Goal: Task Accomplishment & Management: Use online tool/utility

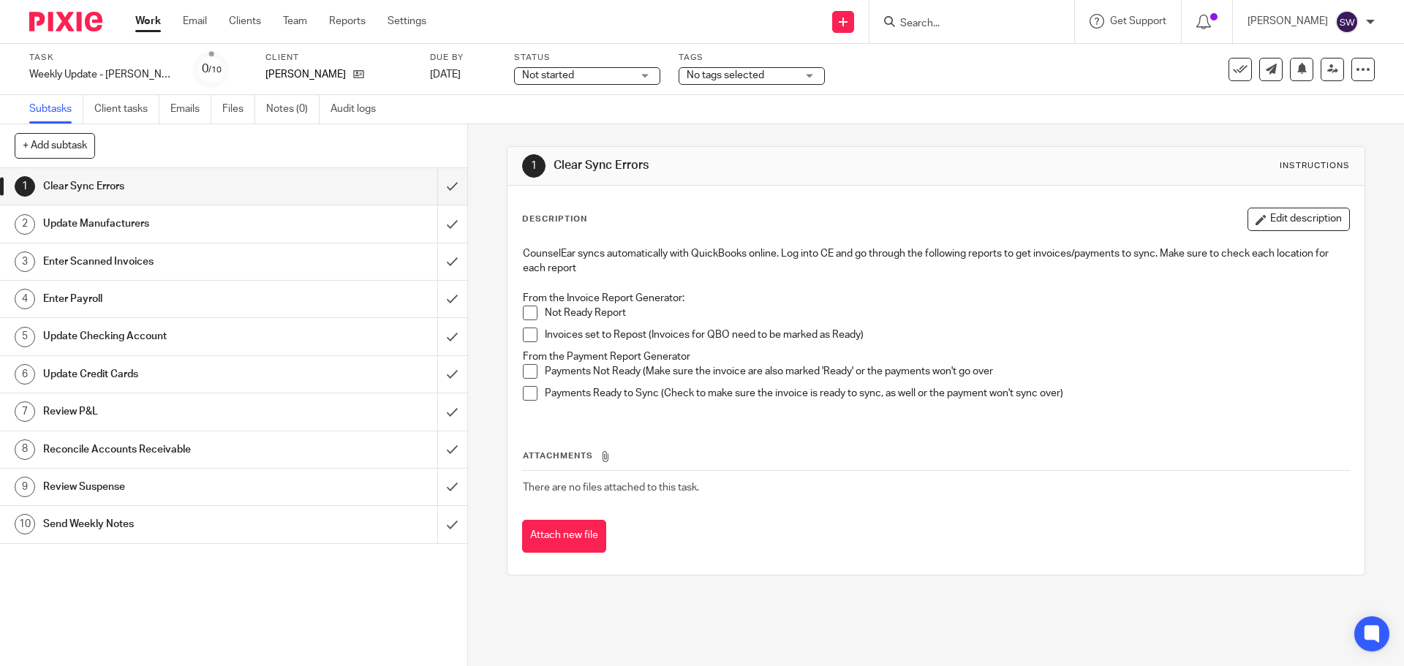
click at [518, 312] on div "CounselEar syncs automatically with QuickBooks online. Log into CE and go throu…" at bounding box center [936, 329] width 840 height 180
click at [526, 310] on span at bounding box center [530, 313] width 15 height 15
click at [524, 344] on li "Invoices set to Repost (Invoices for QBO need to be marked as Ready)" at bounding box center [936, 339] width 826 height 22
click at [524, 336] on span at bounding box center [530, 335] width 15 height 15
click at [516, 372] on div "CounselEar syncs automatically with QuickBooks online. Log into CE and go throu…" at bounding box center [936, 329] width 840 height 180
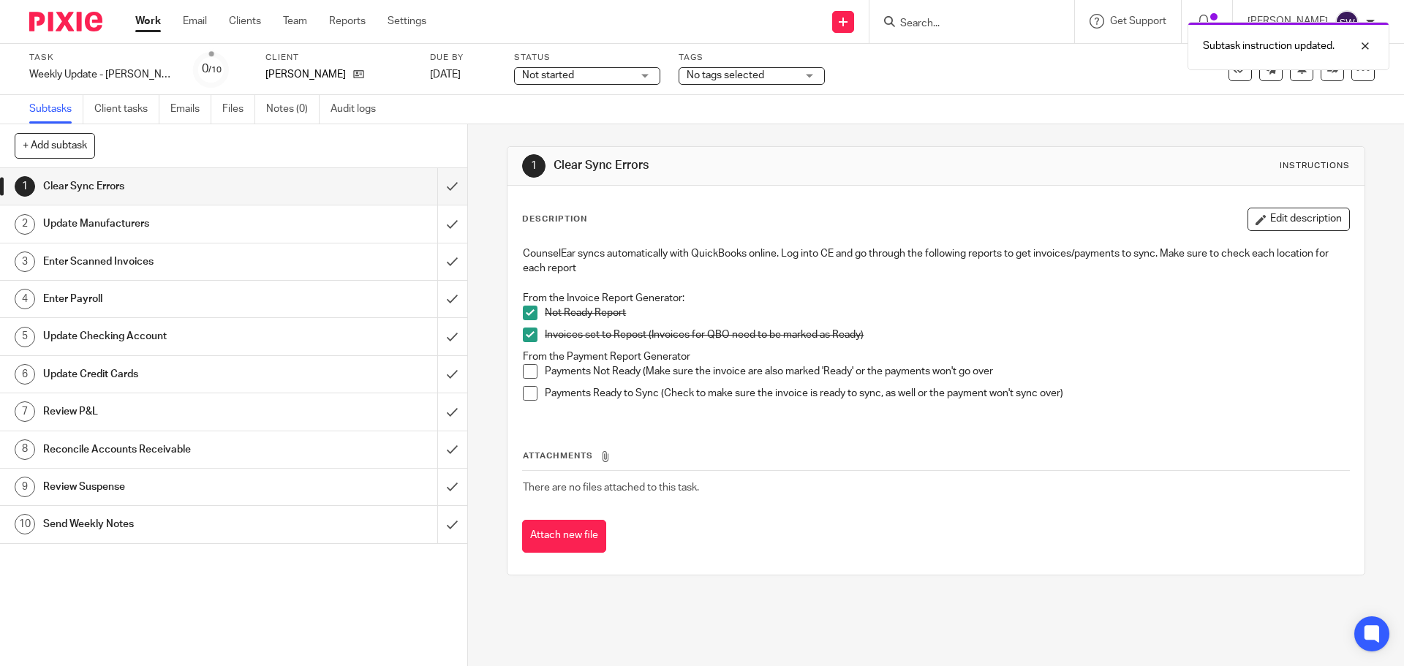
click at [523, 370] on span at bounding box center [530, 371] width 15 height 15
click at [529, 396] on span at bounding box center [530, 393] width 15 height 15
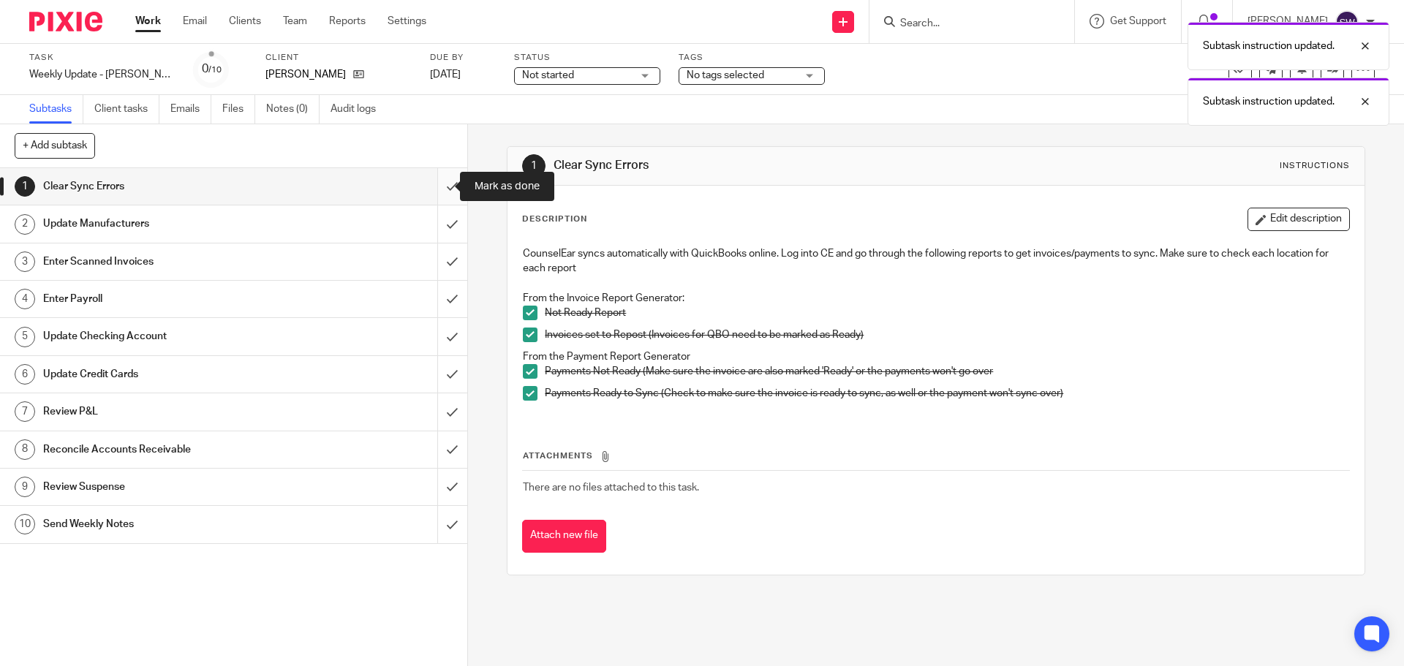
click at [429, 185] on input "submit" at bounding box center [233, 186] width 467 height 37
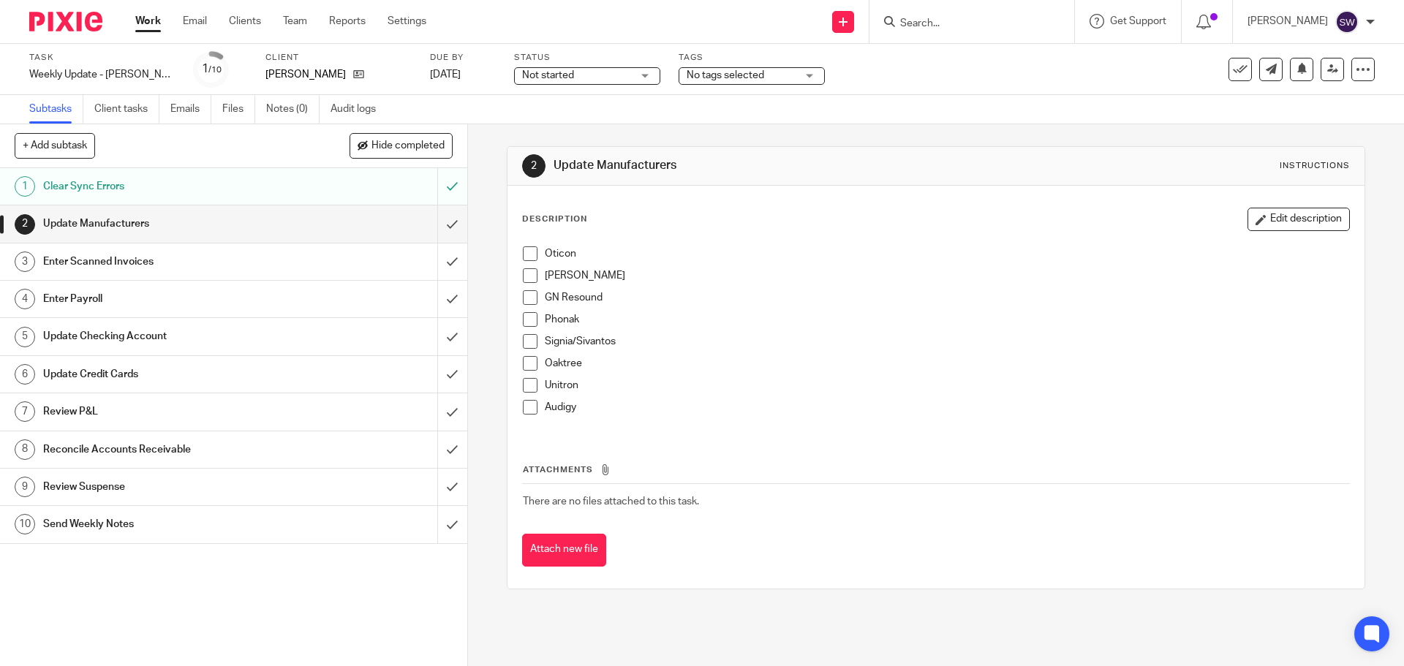
click at [524, 253] on span at bounding box center [530, 253] width 15 height 15
click at [531, 276] on span at bounding box center [530, 275] width 15 height 15
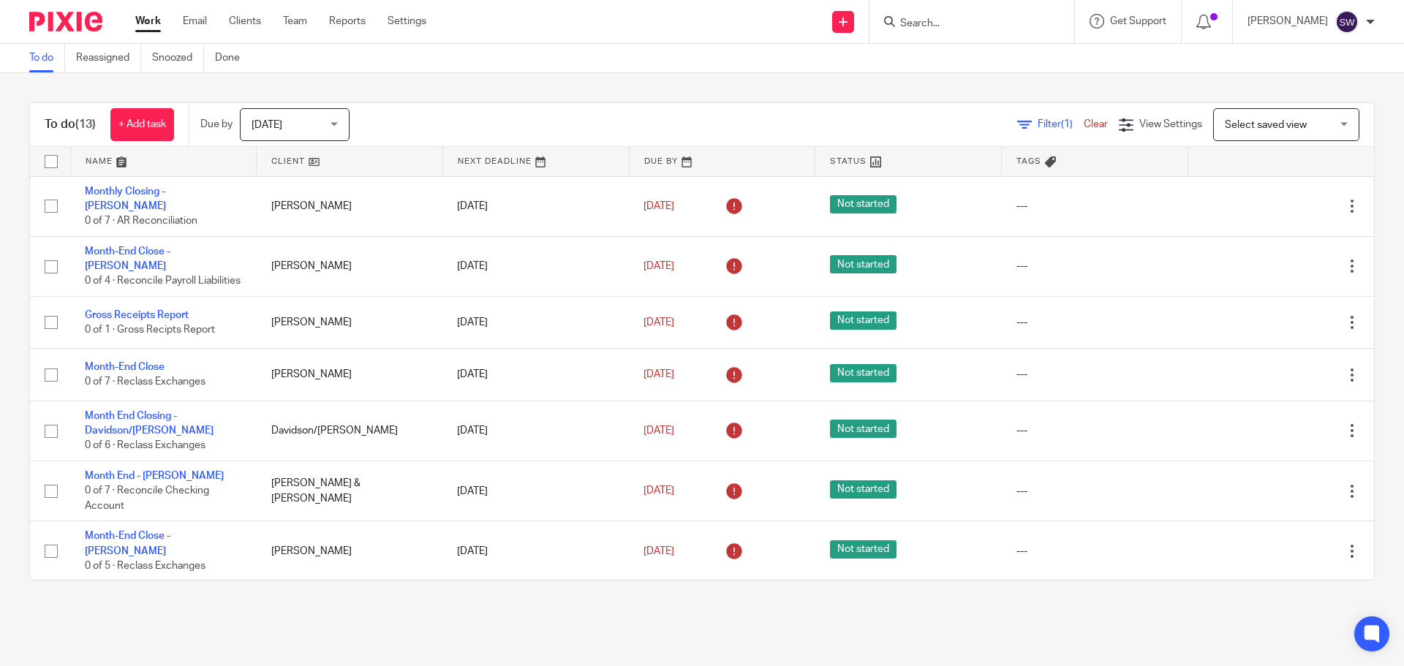
scroll to position [338, 0]
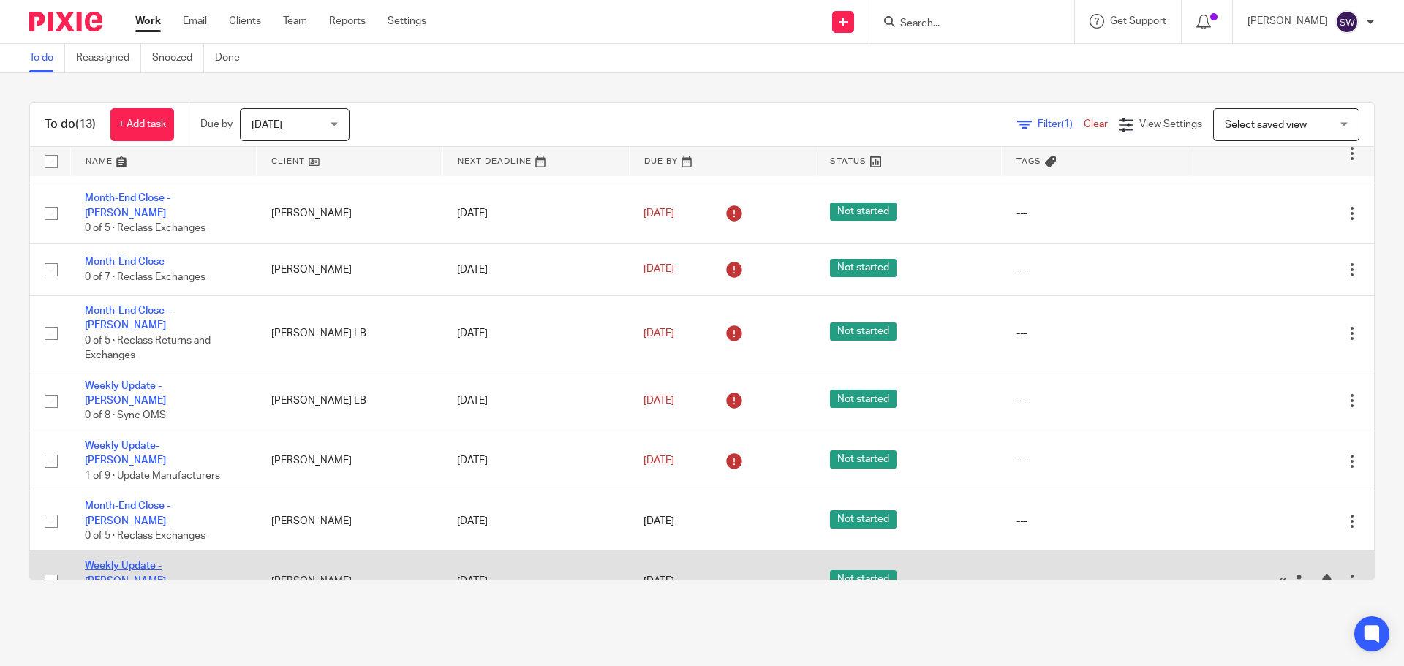
click at [166, 561] on link "Weekly Update - [PERSON_NAME]" at bounding box center [125, 573] width 81 height 25
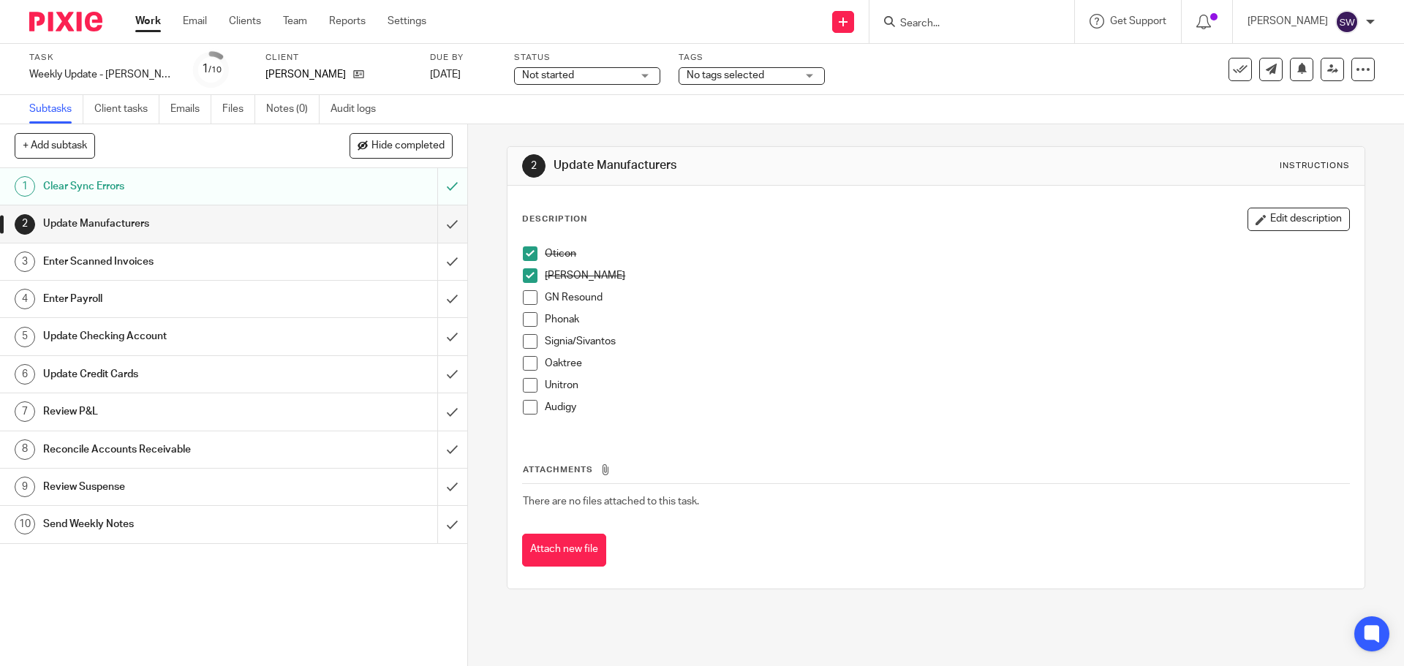
click at [527, 293] on span at bounding box center [530, 297] width 15 height 15
click at [523, 328] on li "Phonak" at bounding box center [936, 323] width 826 height 22
click at [523, 322] on span at bounding box center [530, 319] width 15 height 15
drag, startPoint x: 521, startPoint y: 339, endPoint x: 517, endPoint y: 361, distance: 22.4
click at [523, 339] on span at bounding box center [530, 341] width 15 height 15
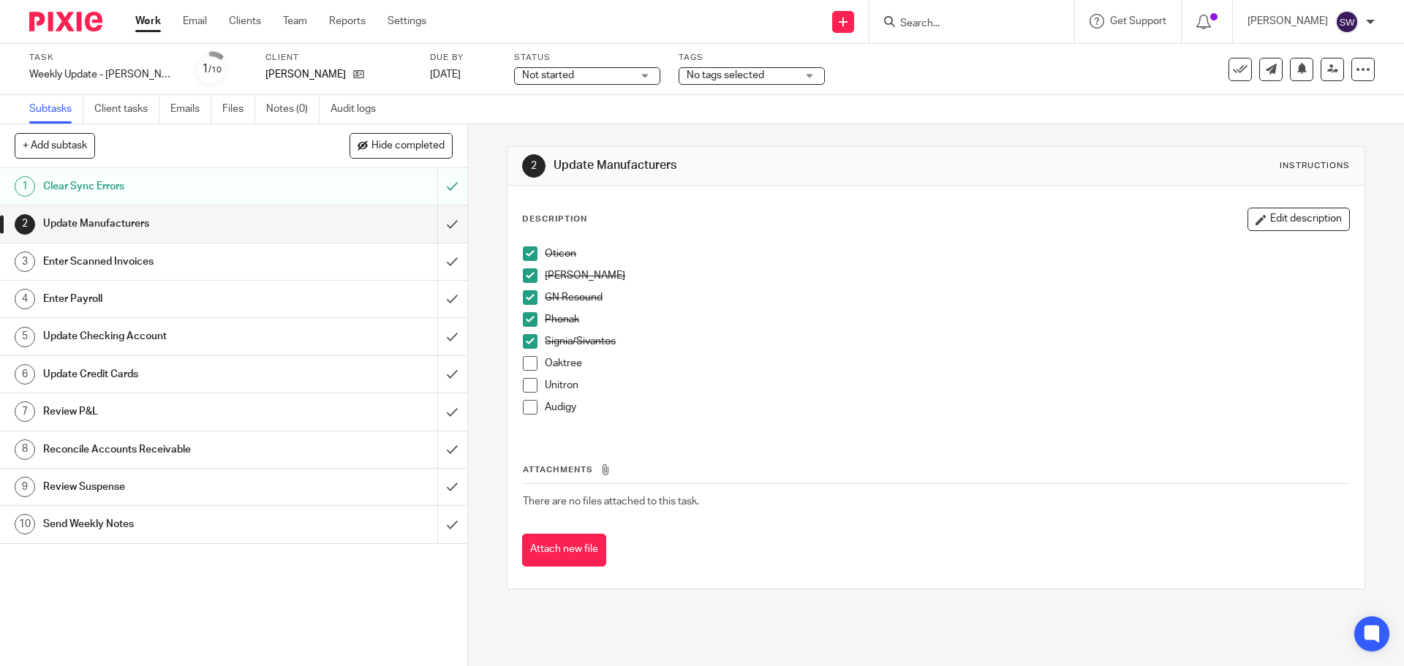
click at [523, 363] on span at bounding box center [530, 363] width 15 height 15
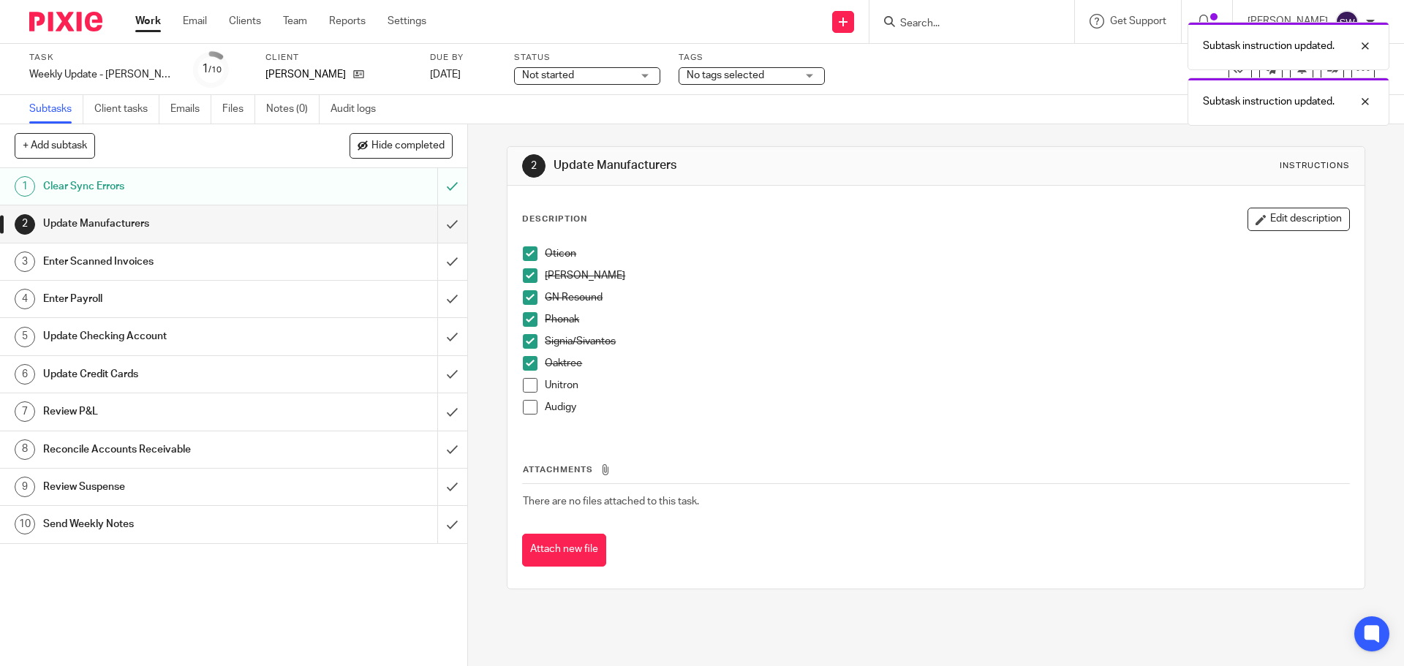
click at [530, 386] on span at bounding box center [530, 385] width 15 height 15
click at [526, 410] on span at bounding box center [530, 407] width 15 height 15
click at [433, 215] on input "submit" at bounding box center [233, 224] width 467 height 37
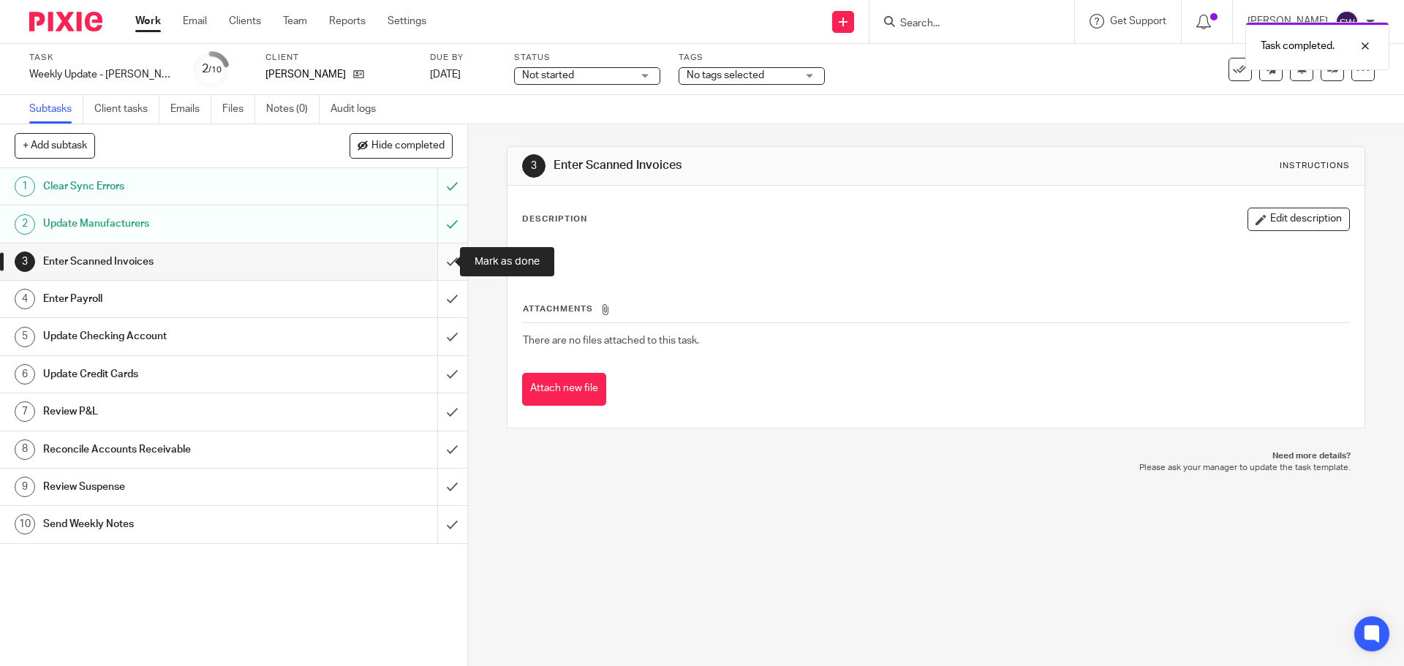
click at [436, 253] on input "submit" at bounding box center [233, 262] width 467 height 37
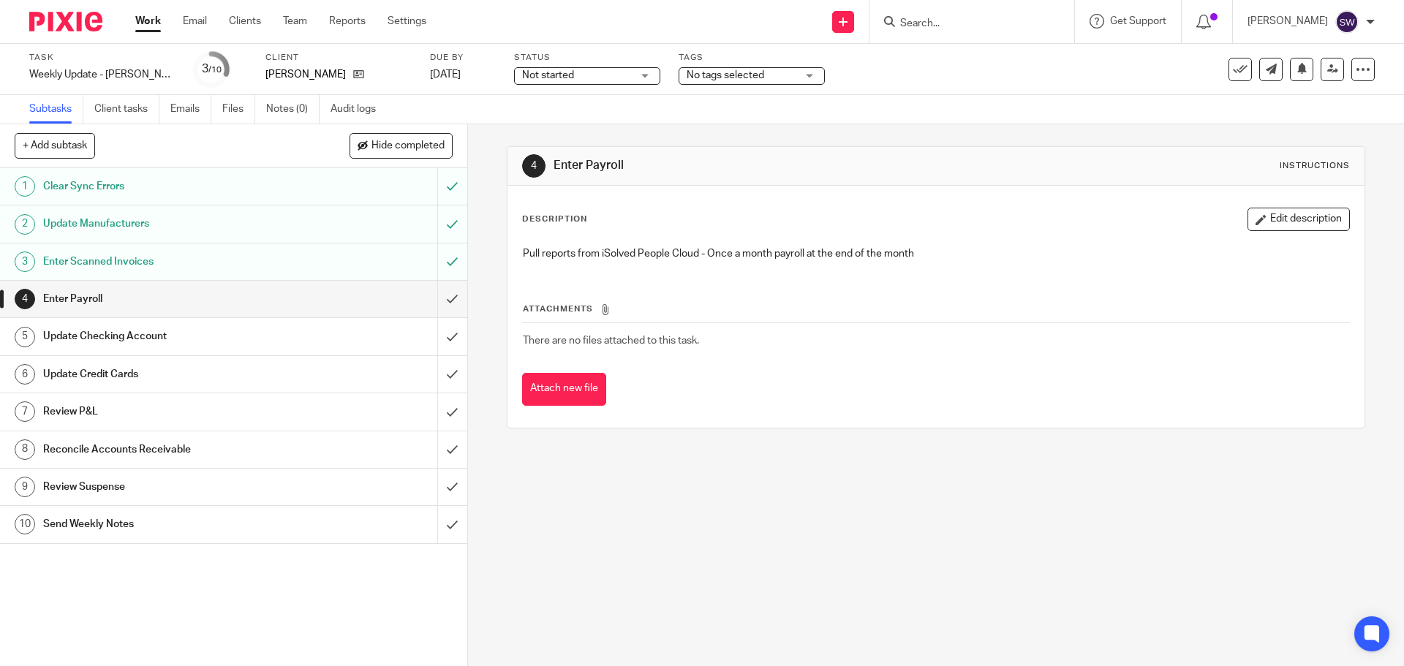
click at [677, 516] on div "4 Enter Payroll Instructions Description Edit description Pull reports from iSo…" at bounding box center [936, 395] width 936 height 542
click at [441, 294] on input "submit" at bounding box center [233, 299] width 467 height 37
